Goal: Task Accomplishment & Management: Manage account settings

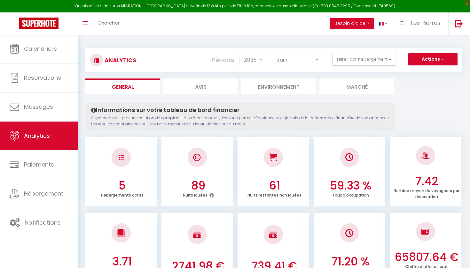
select select "2025"
select select "6"
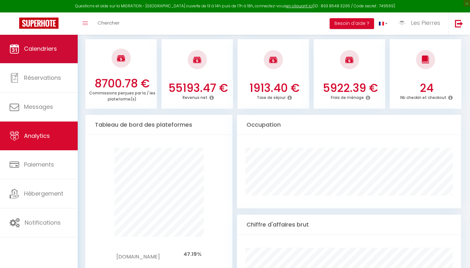
scroll to position [256, 0]
click at [53, 48] on span "Calendriers" at bounding box center [40, 49] width 33 height 8
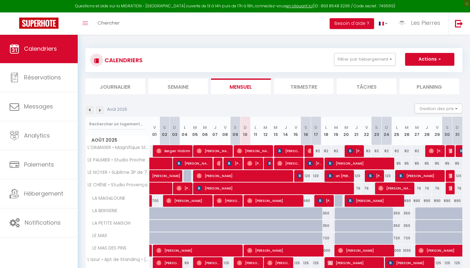
click at [185, 84] on li "Semaine" at bounding box center [178, 87] width 60 height 16
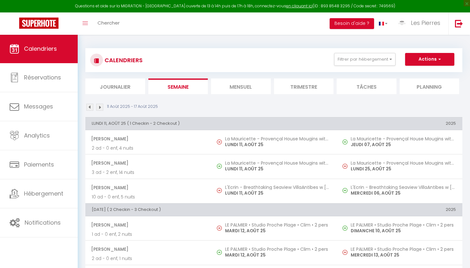
click at [89, 108] on img at bounding box center [89, 107] width 7 height 7
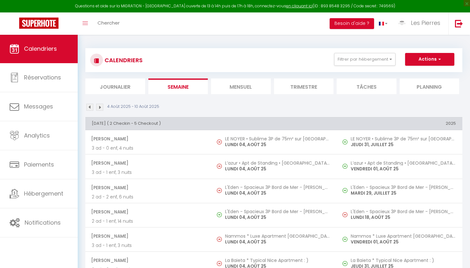
click at [100, 108] on img at bounding box center [99, 107] width 7 height 7
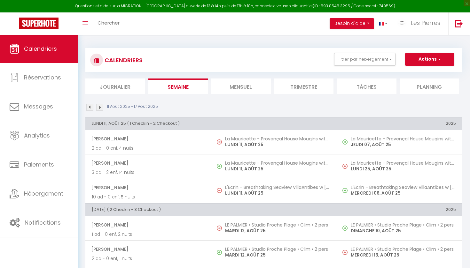
click at [90, 107] on img at bounding box center [89, 107] width 7 height 7
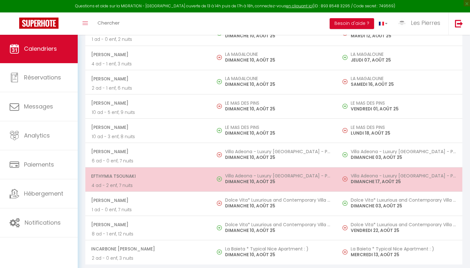
scroll to position [1114, 0]
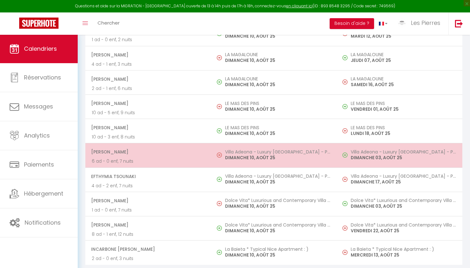
click at [237, 150] on h5 "Villa Adeona - Luxury [GEOGRAPHIC_DATA] - Pool - AC" at bounding box center [277, 152] width 105 height 5
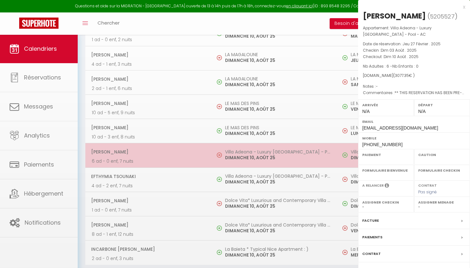
select select "OK"
select select "0"
select select "1"
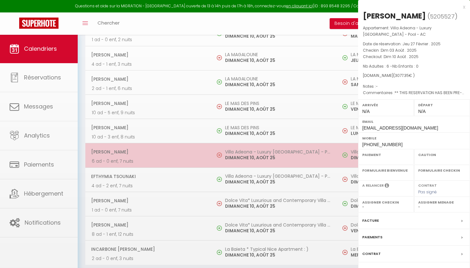
select select
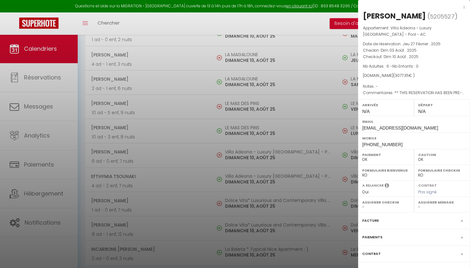
click at [377, 224] on label "Facture" at bounding box center [370, 221] width 17 height 7
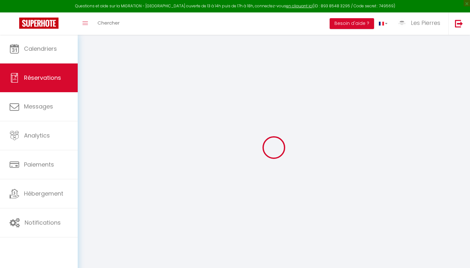
select select "cleaning"
select select "taxes"
select select
checkbox input "false"
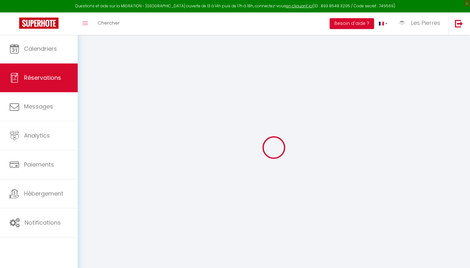
select select
checkbox input "false"
type textarea "** THIS RESERVATION HAS BEEN PRE-PAID ** Approximate time of arrival: between 1…"
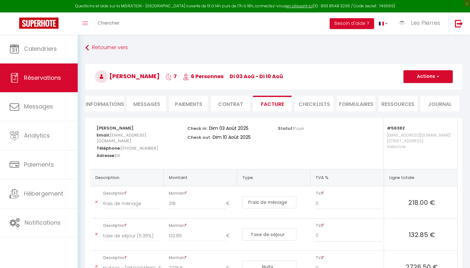
click at [152, 101] on span "Messages" at bounding box center [146, 104] width 27 height 7
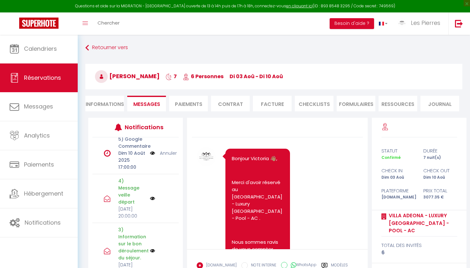
scroll to position [12, 0]
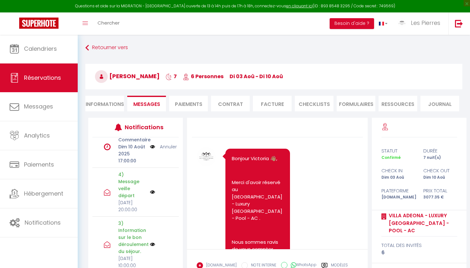
click at [168, 148] on link "Annuler" at bounding box center [168, 147] width 17 height 7
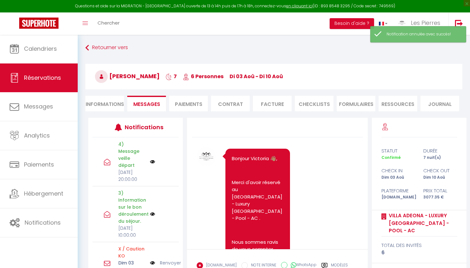
scroll to position [0, 0]
click at [103, 46] on link "Retourner vers" at bounding box center [273, 48] width 377 height 12
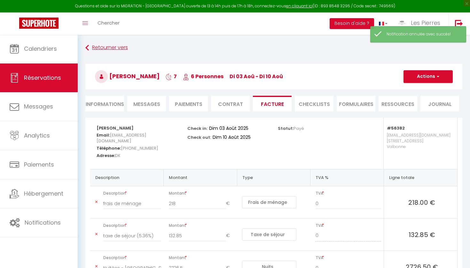
click at [109, 47] on link "Retourner vers" at bounding box center [273, 48] width 377 height 12
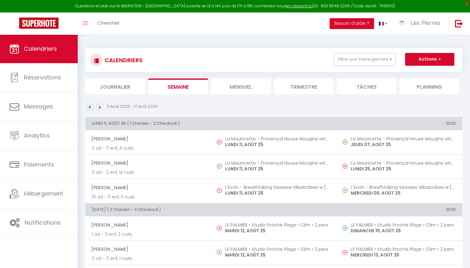
click at [93, 106] on img at bounding box center [89, 107] width 7 height 7
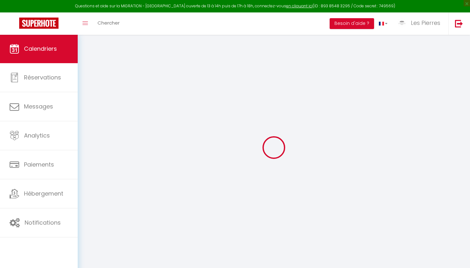
select select
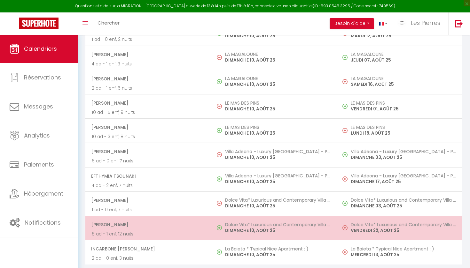
scroll to position [1114, 0]
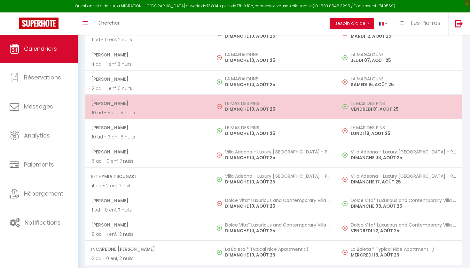
click at [260, 101] on h5 "LE MAS DES PINS" at bounding box center [277, 103] width 105 height 5
select select "OK"
select select "0"
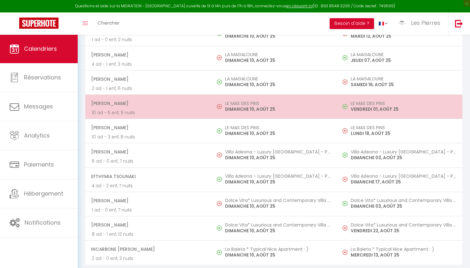
select select "1"
select select
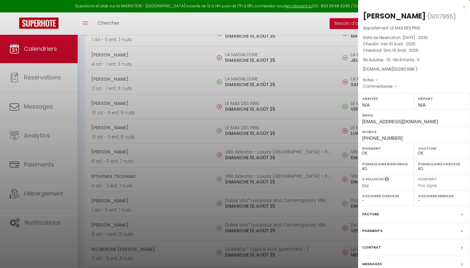
click at [373, 229] on label "Paiements" at bounding box center [372, 231] width 20 height 7
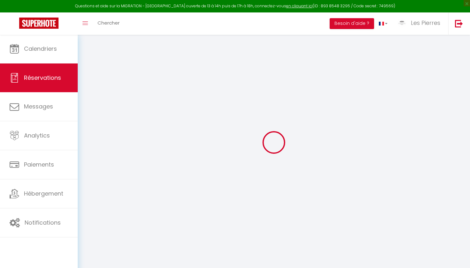
scroll to position [6, 0]
select select
checkbox input "false"
select select
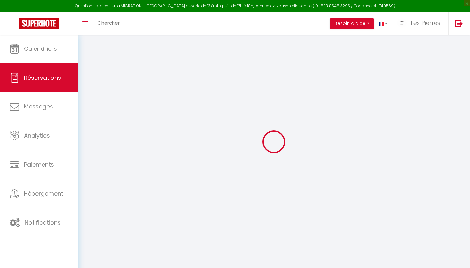
select select
checkbox input "false"
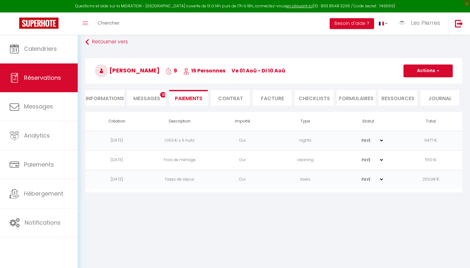
click at [142, 93] on li "Messages 38" at bounding box center [146, 98] width 39 height 16
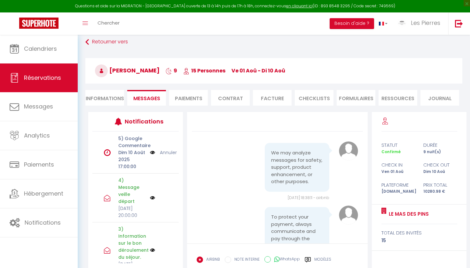
click at [166, 153] on link "Annuler" at bounding box center [168, 152] width 17 height 7
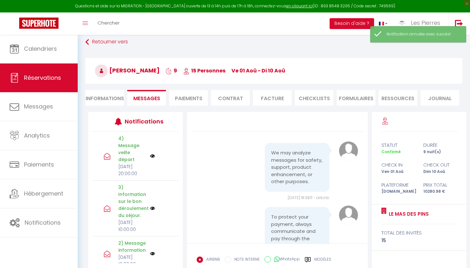
click at [44, 20] on img at bounding box center [38, 23] width 39 height 11
